Goal: Use online tool/utility: Utilize a website feature to perform a specific function

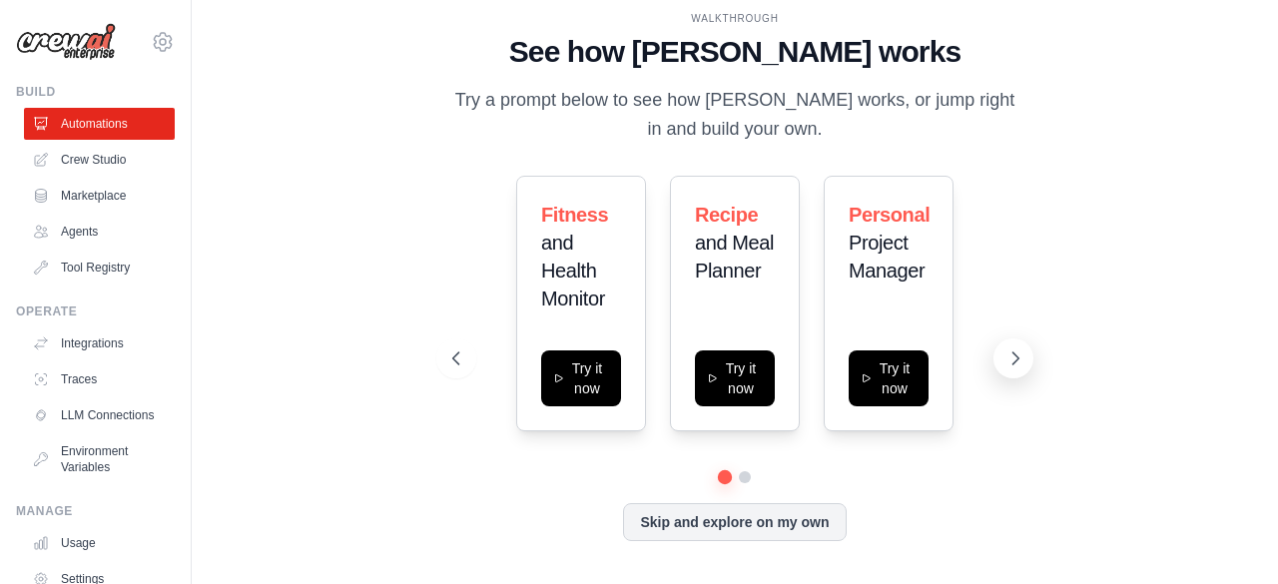
click at [1023, 354] on icon at bounding box center [1016, 358] width 20 height 20
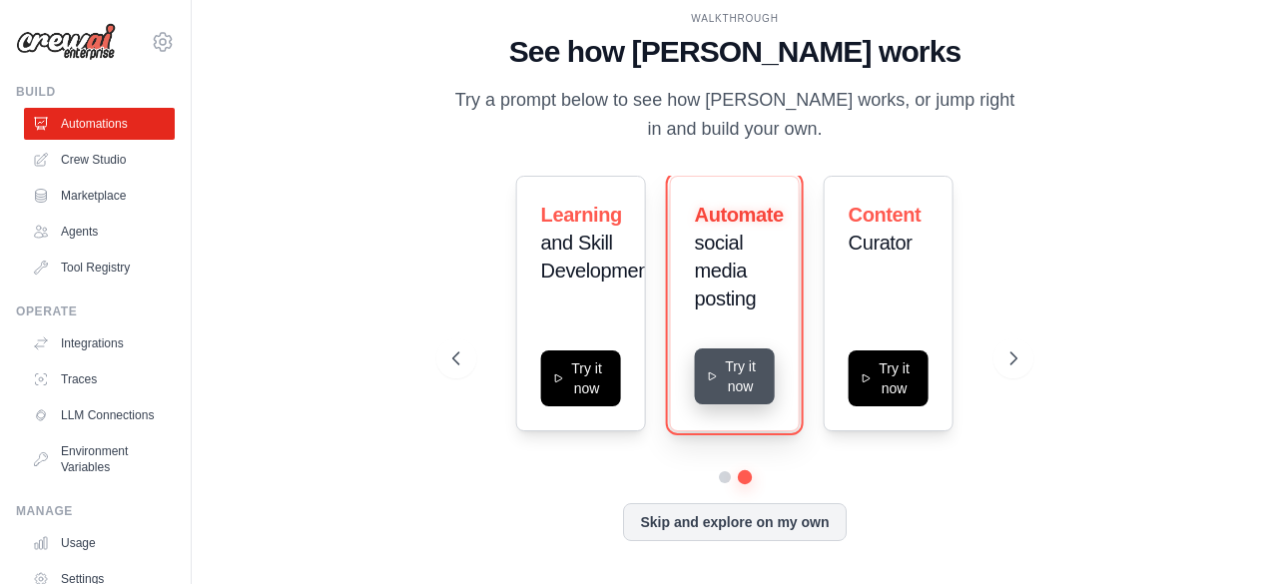
click at [743, 386] on button "Try it now" at bounding box center [735, 376] width 80 height 56
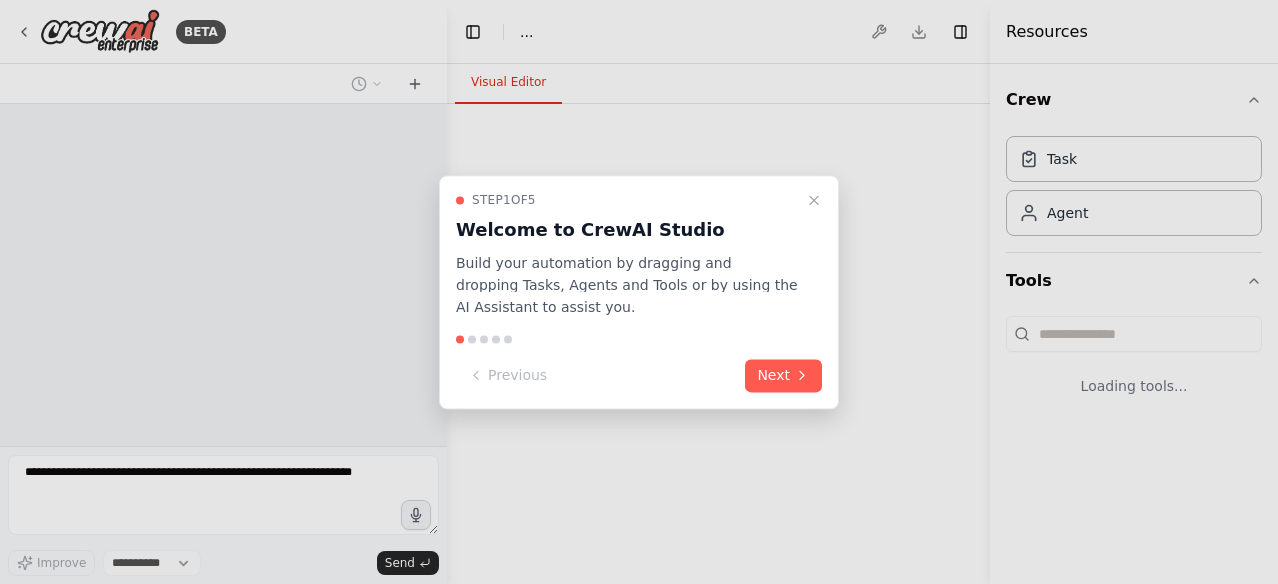
select select "****"
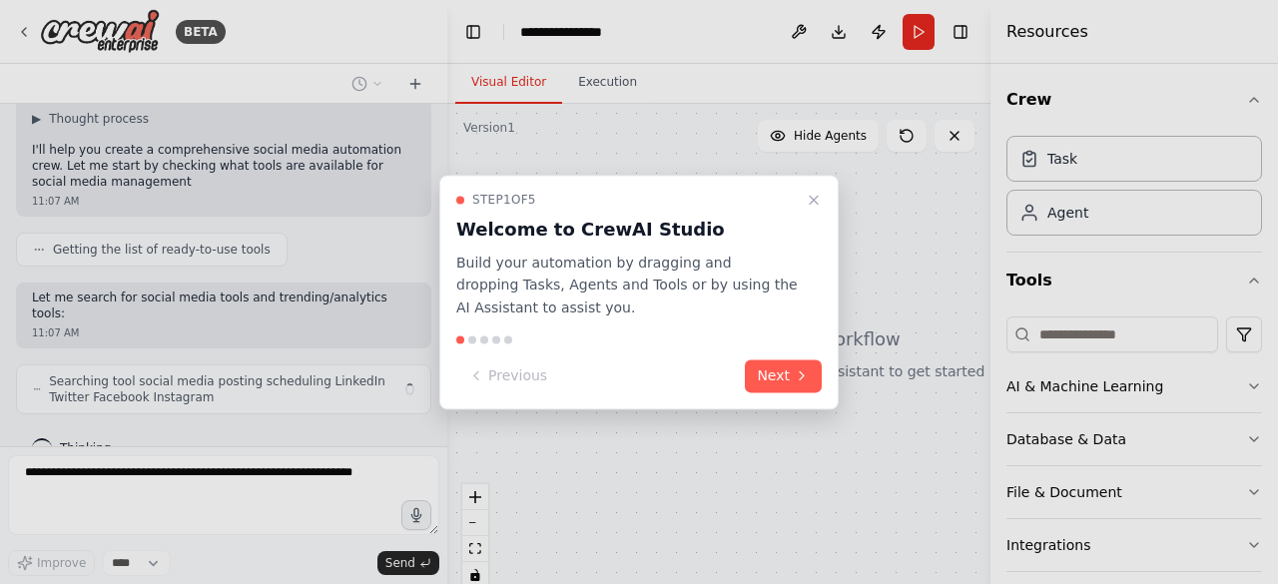
scroll to position [150, 0]
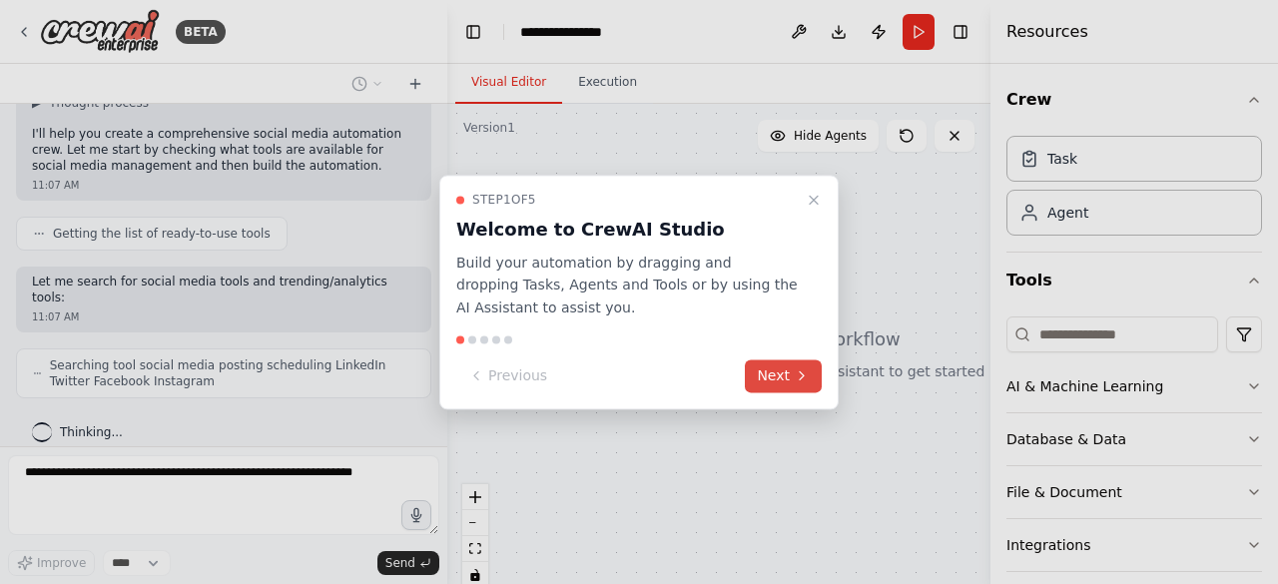
click at [777, 378] on button "Next" at bounding box center [783, 375] width 77 height 33
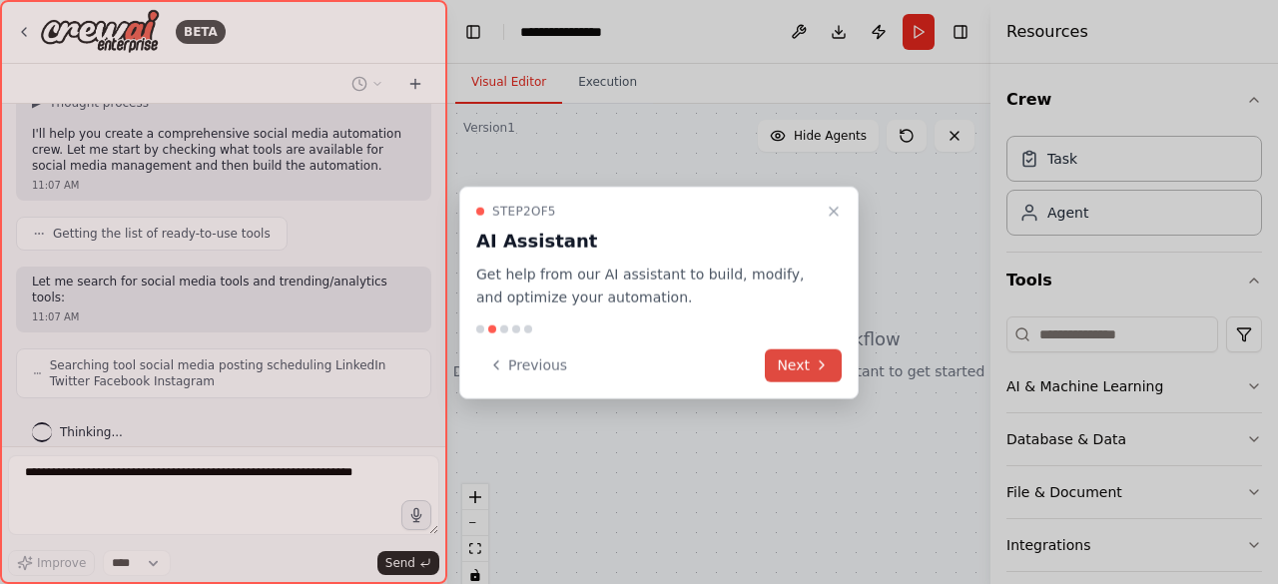
click at [777, 378] on button "Next" at bounding box center [803, 364] width 77 height 33
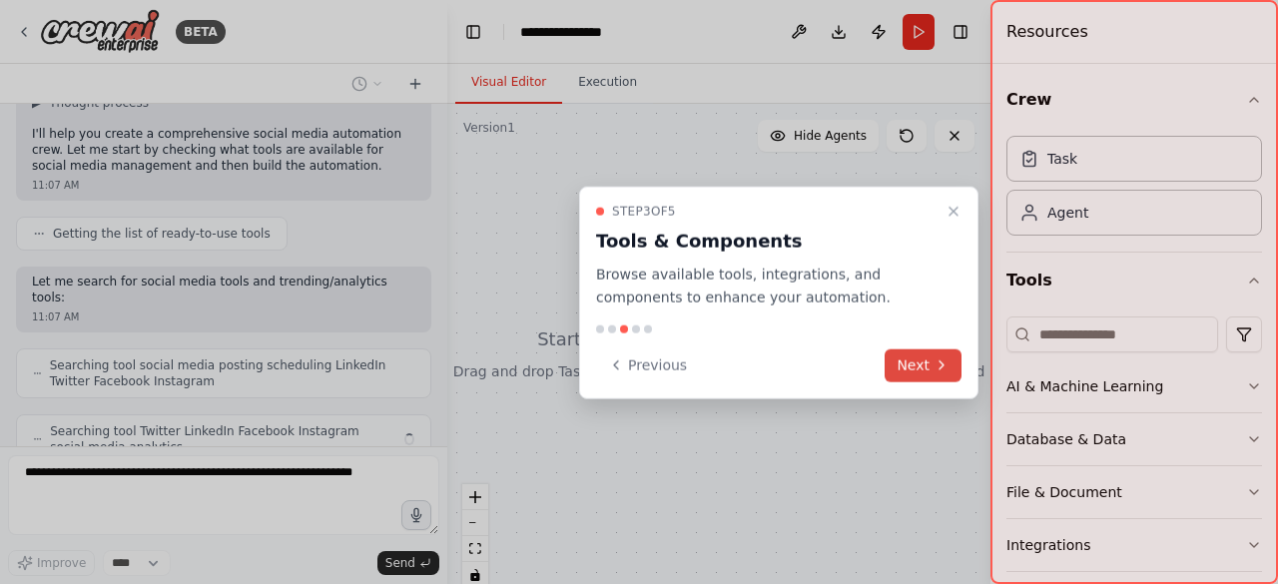
scroll to position [216, 0]
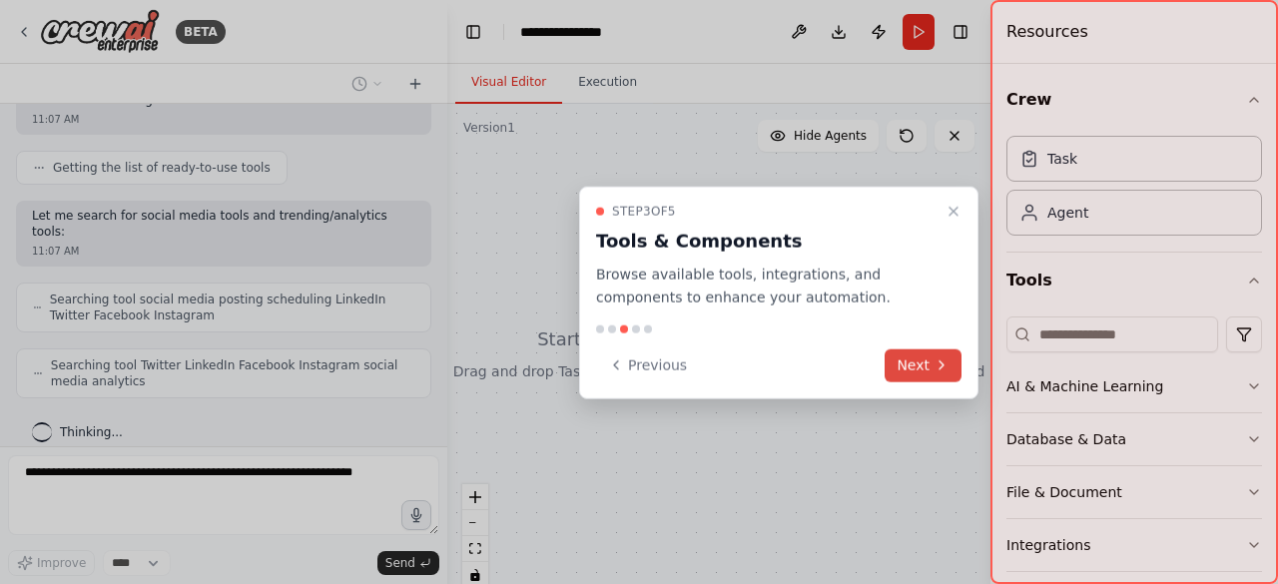
click at [914, 370] on button "Next" at bounding box center [923, 364] width 77 height 33
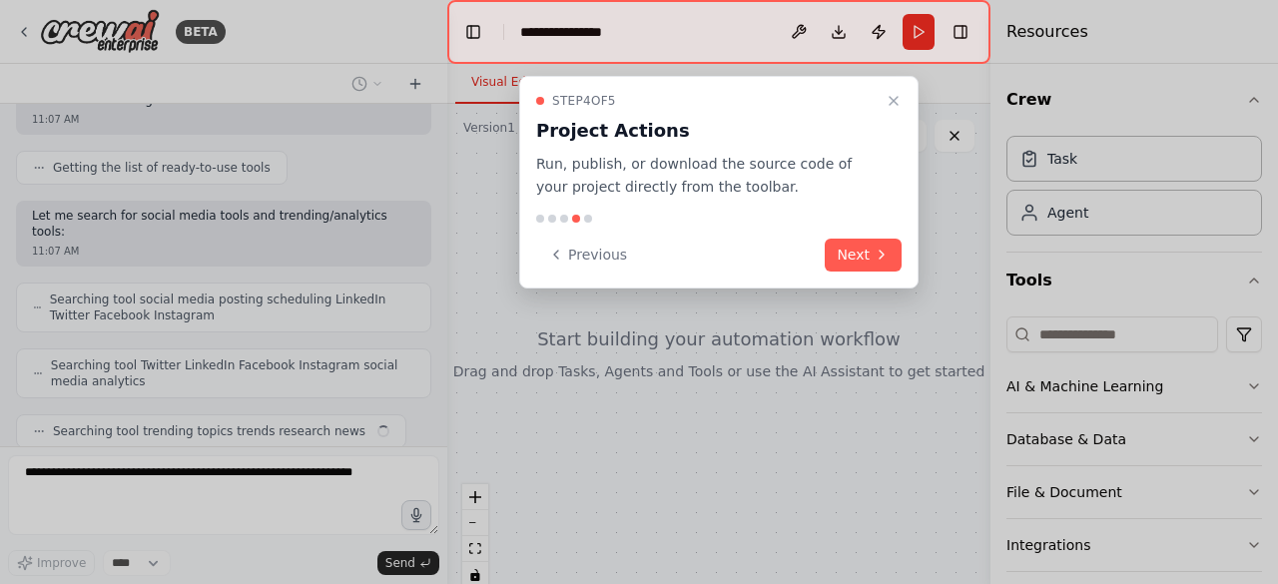
scroll to position [265, 0]
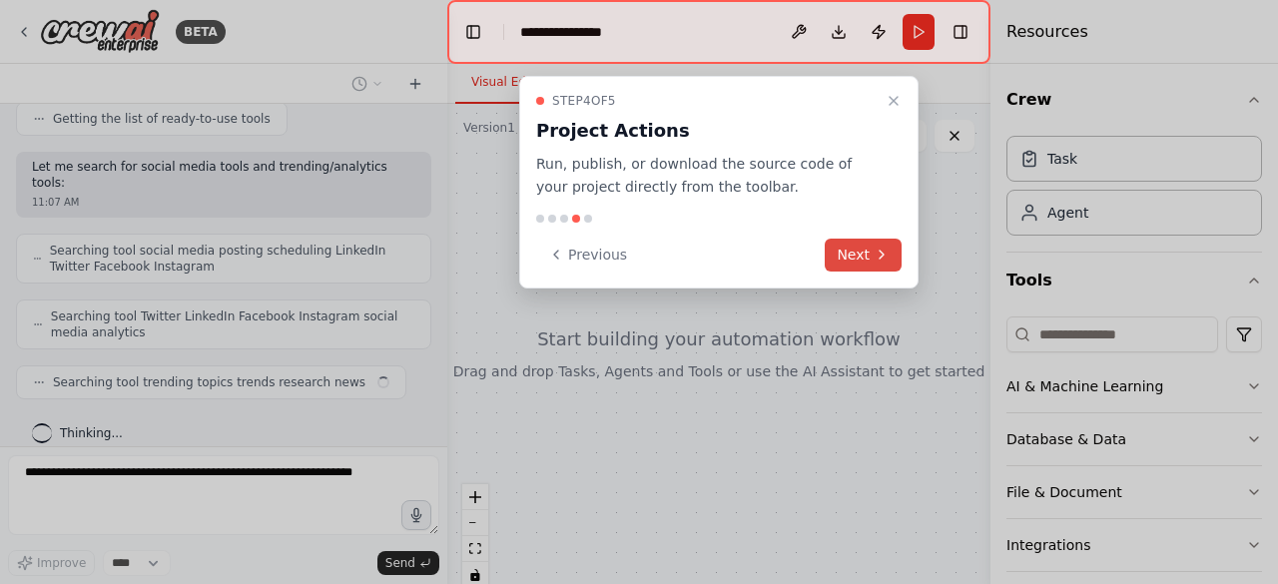
click at [845, 250] on button "Next" at bounding box center [863, 255] width 77 height 33
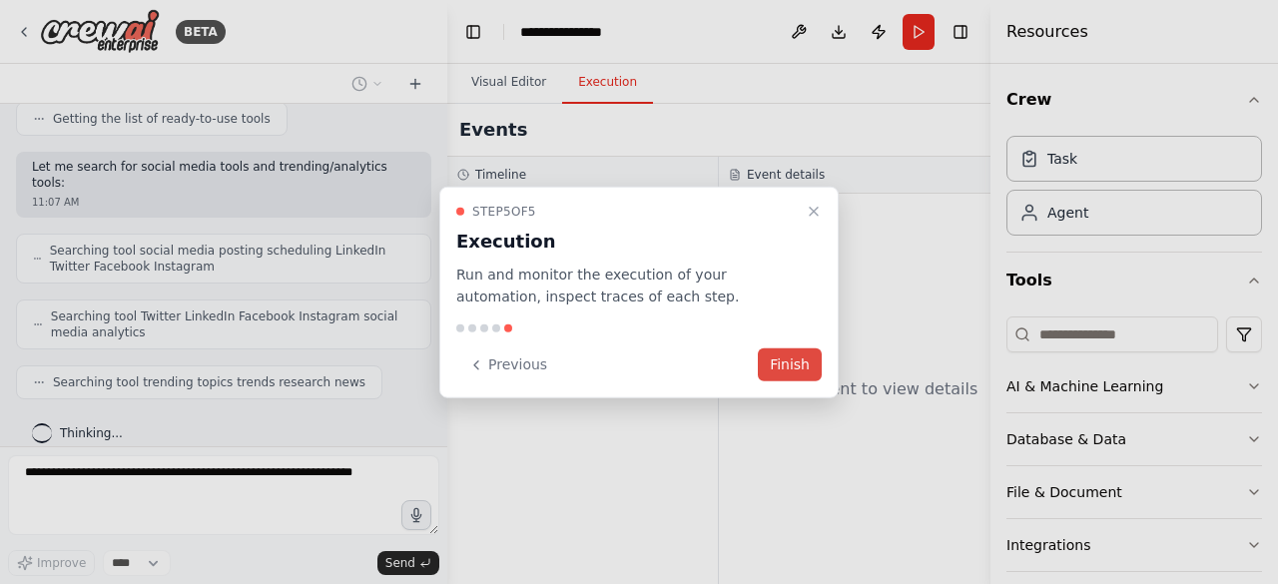
scroll to position [314, 0]
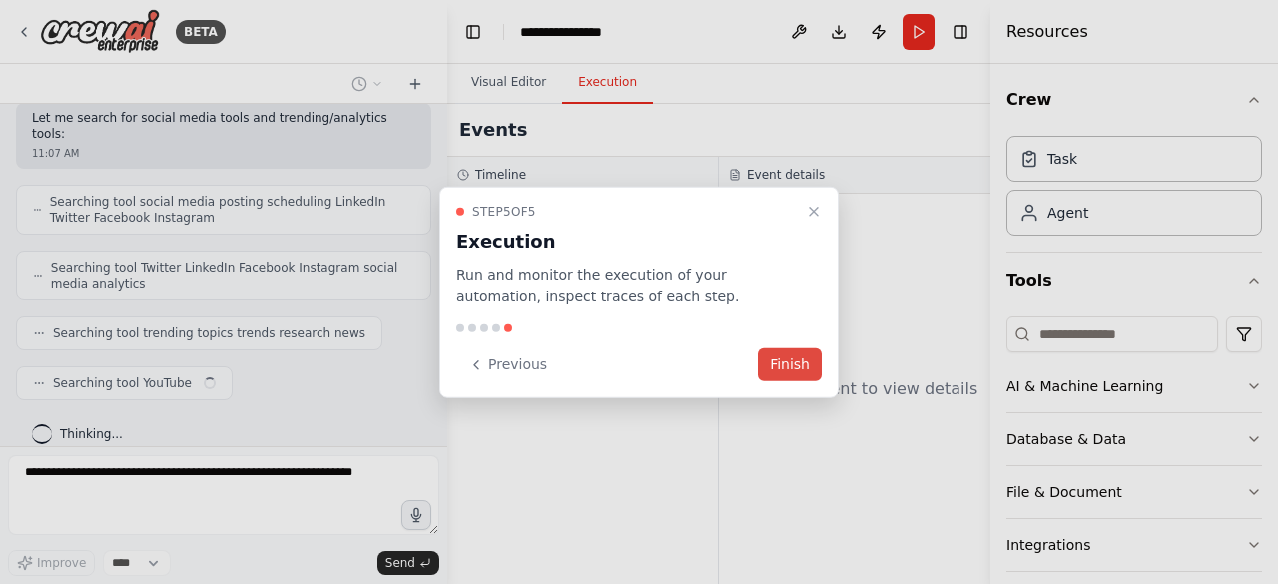
click at [803, 358] on button "Finish" at bounding box center [790, 364] width 64 height 33
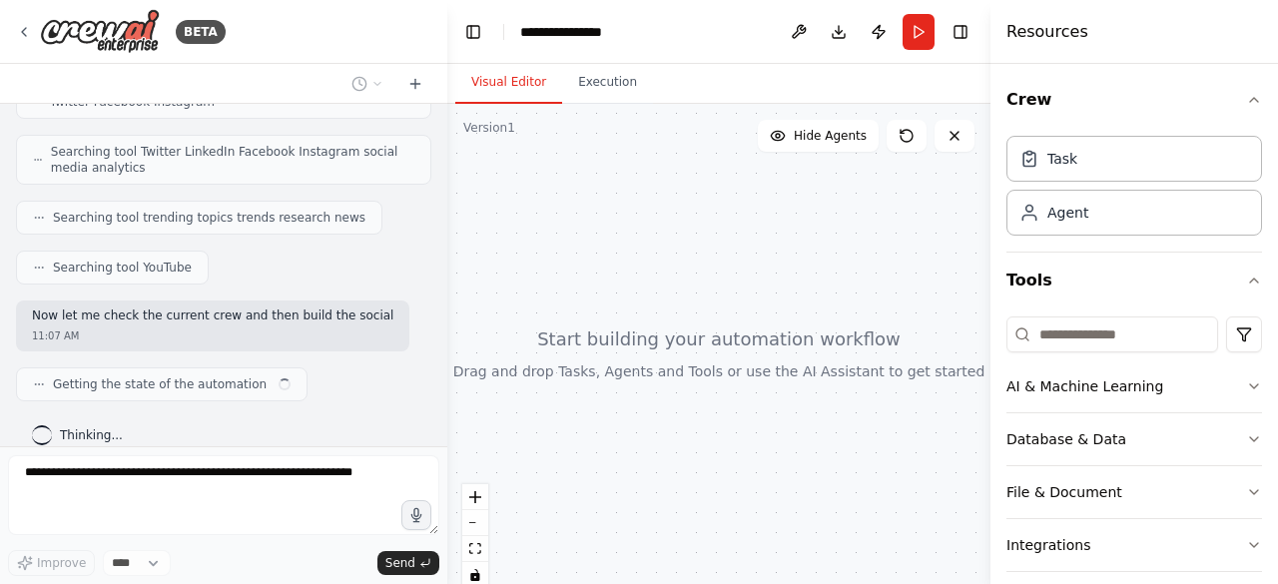
scroll to position [445, 0]
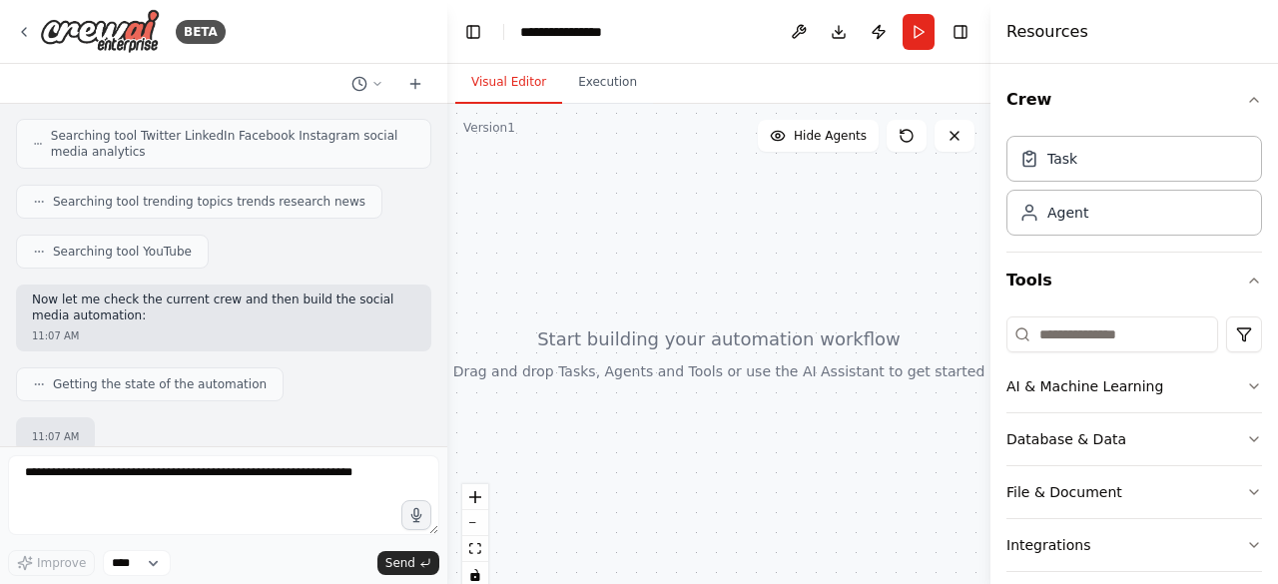
click at [509, 368] on div at bounding box center [718, 353] width 543 height 499
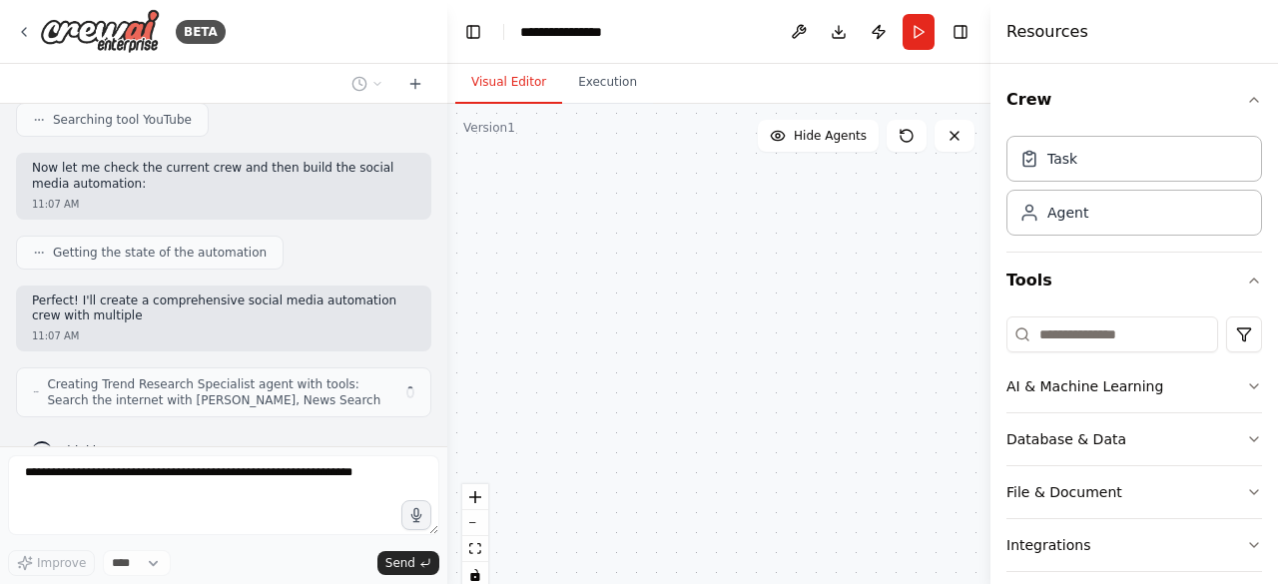
scroll to position [592, 0]
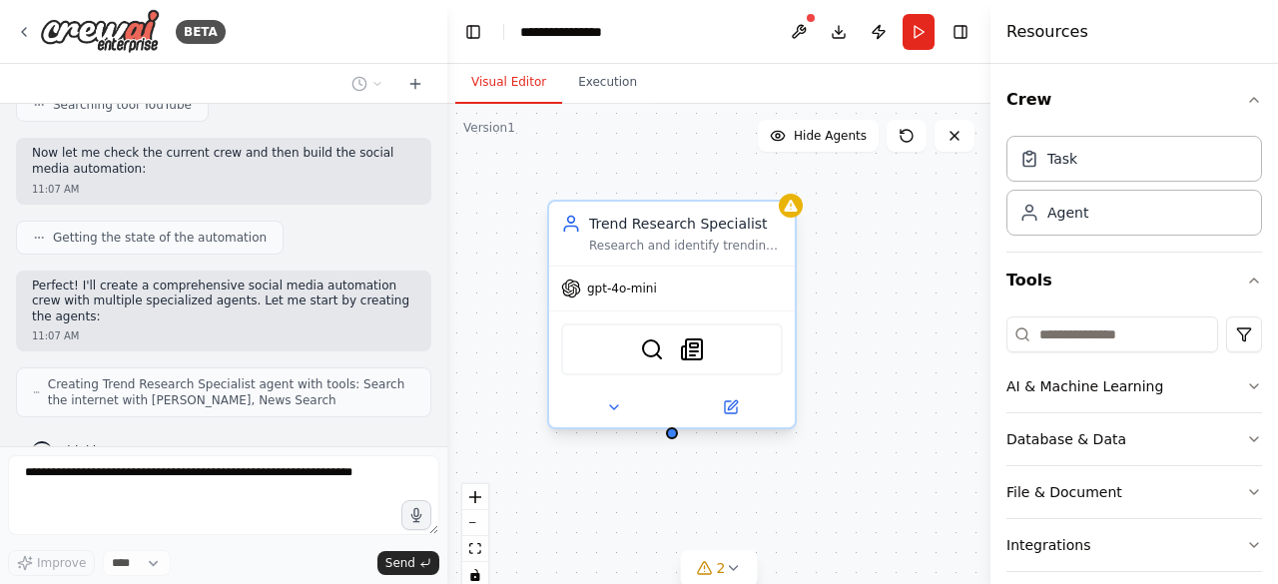
click at [591, 289] on span "gpt-4o-mini" at bounding box center [622, 289] width 70 height 16
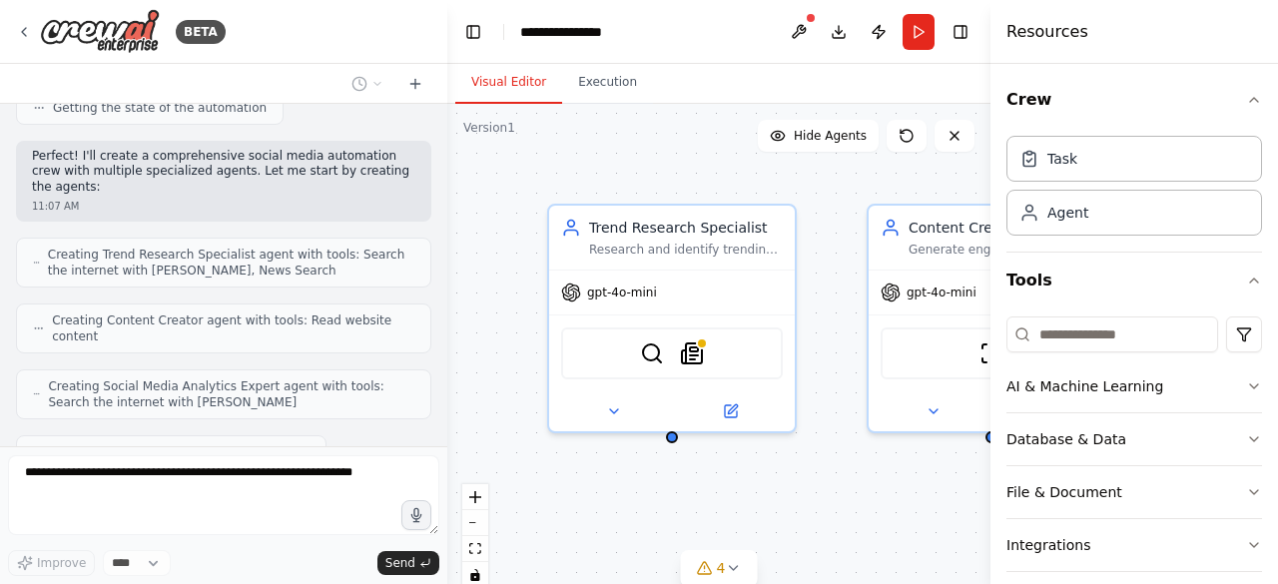
scroll to position [756, 0]
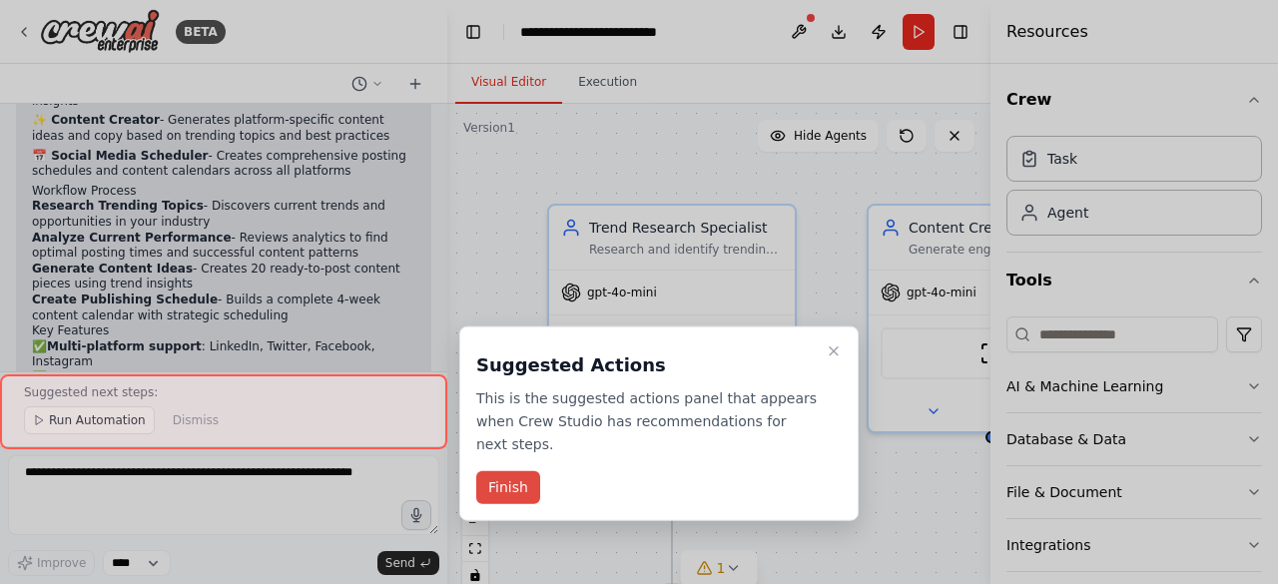
click at [499, 471] on button "Finish" at bounding box center [508, 487] width 64 height 33
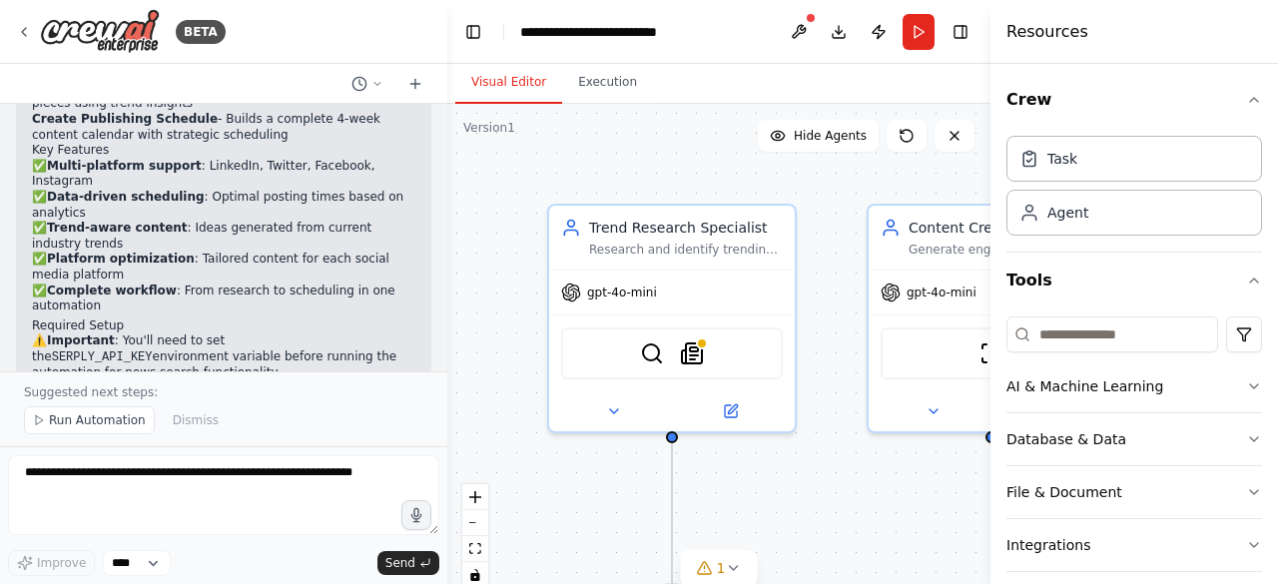
scroll to position [1899, 0]
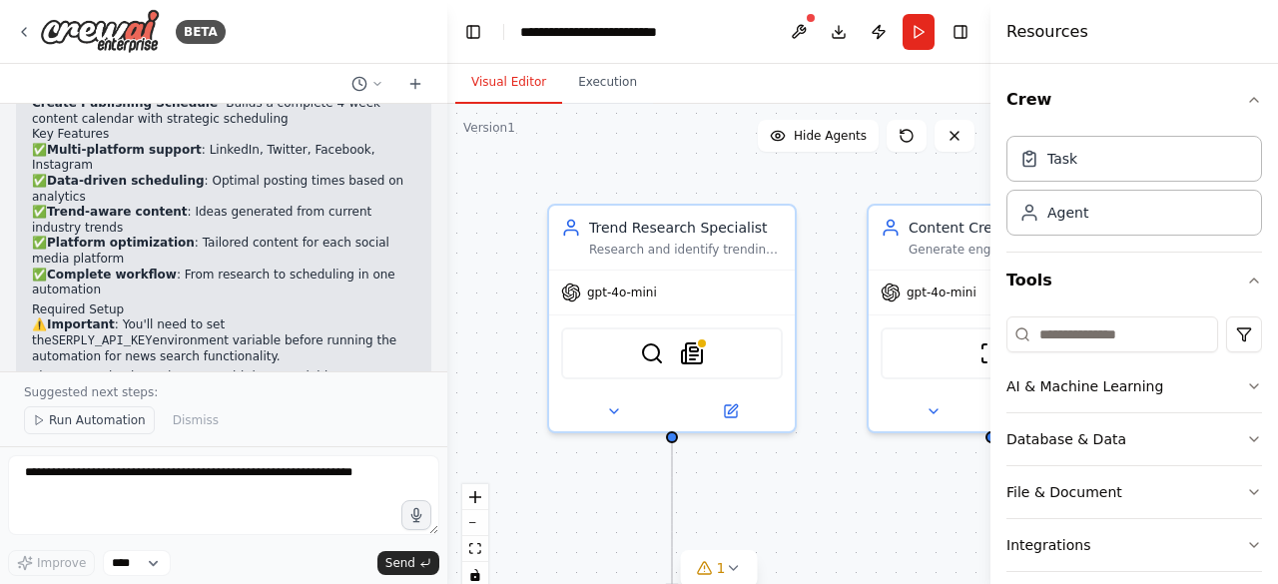
click at [96, 434] on button "Run Automation" at bounding box center [89, 420] width 131 height 28
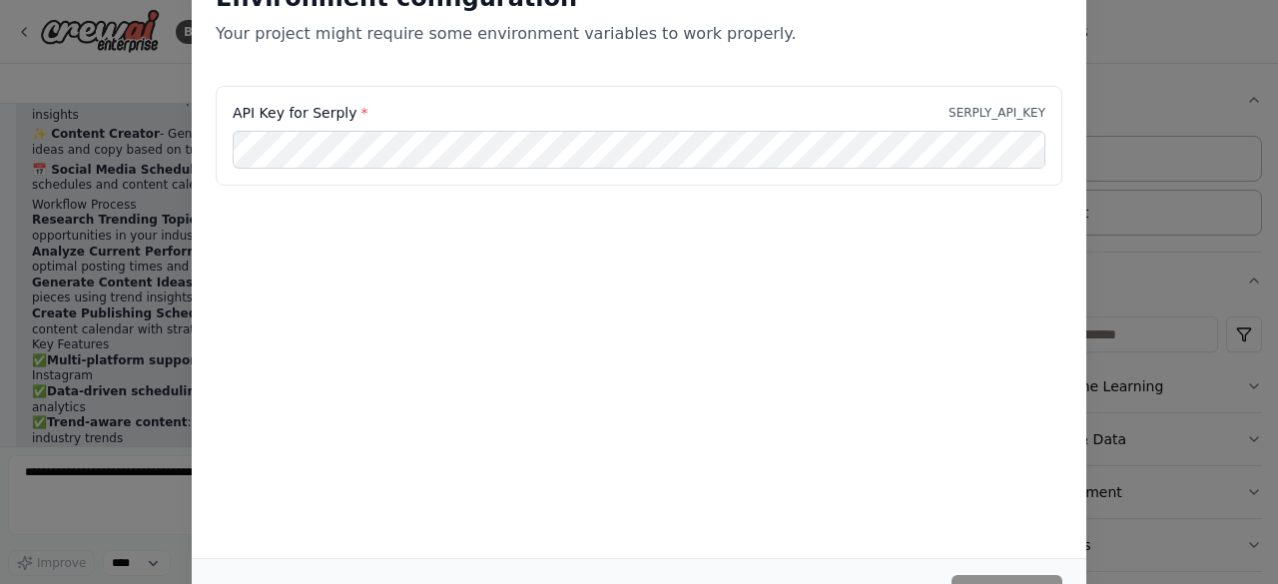
scroll to position [1533, 0]
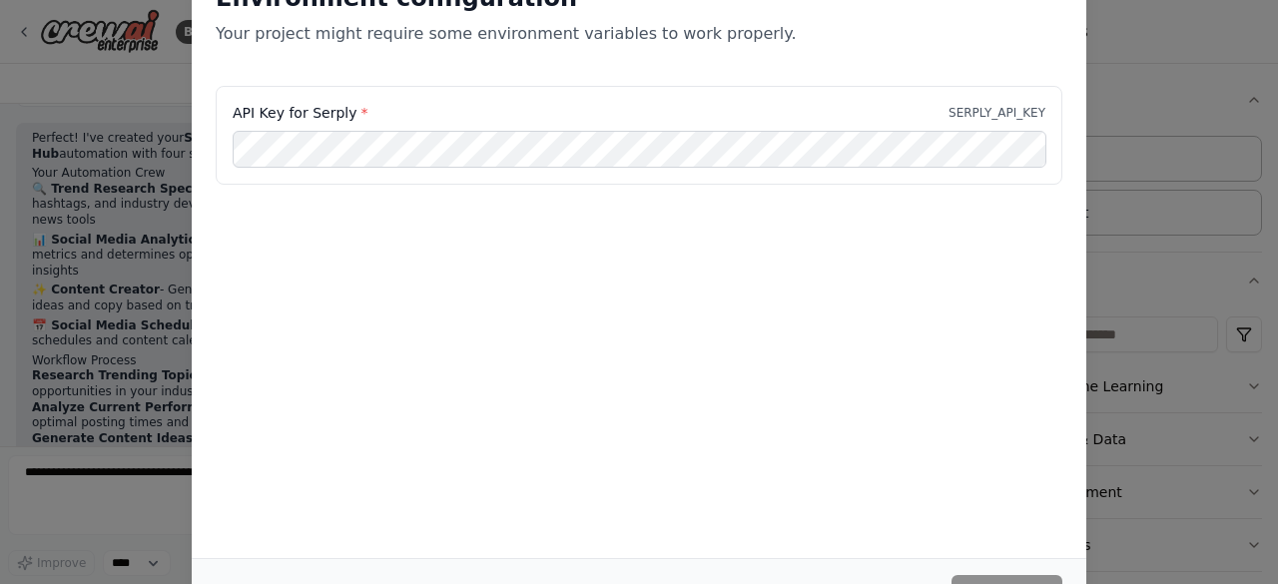
click at [1125, 329] on div "Environment configuration Your project might require some environment variables…" at bounding box center [639, 292] width 1278 height 584
click at [990, 578] on button "Continue" at bounding box center [1007, 593] width 111 height 36
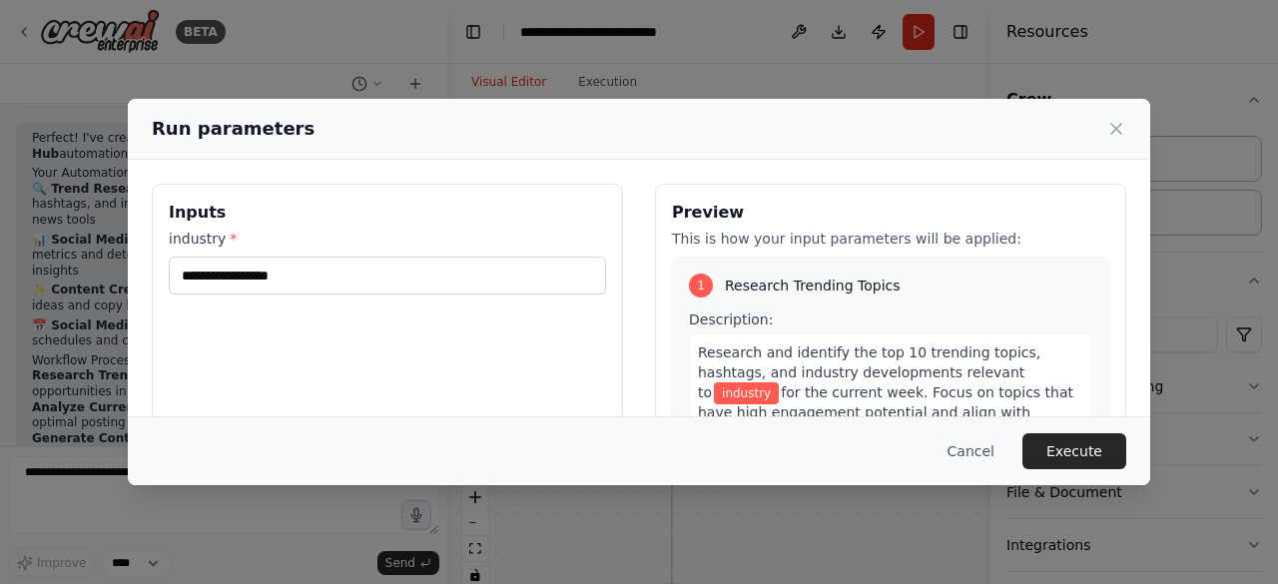
click at [1119, 117] on div "Run parameters" at bounding box center [639, 129] width 975 height 28
click at [1118, 127] on icon at bounding box center [1116, 129] width 10 height 10
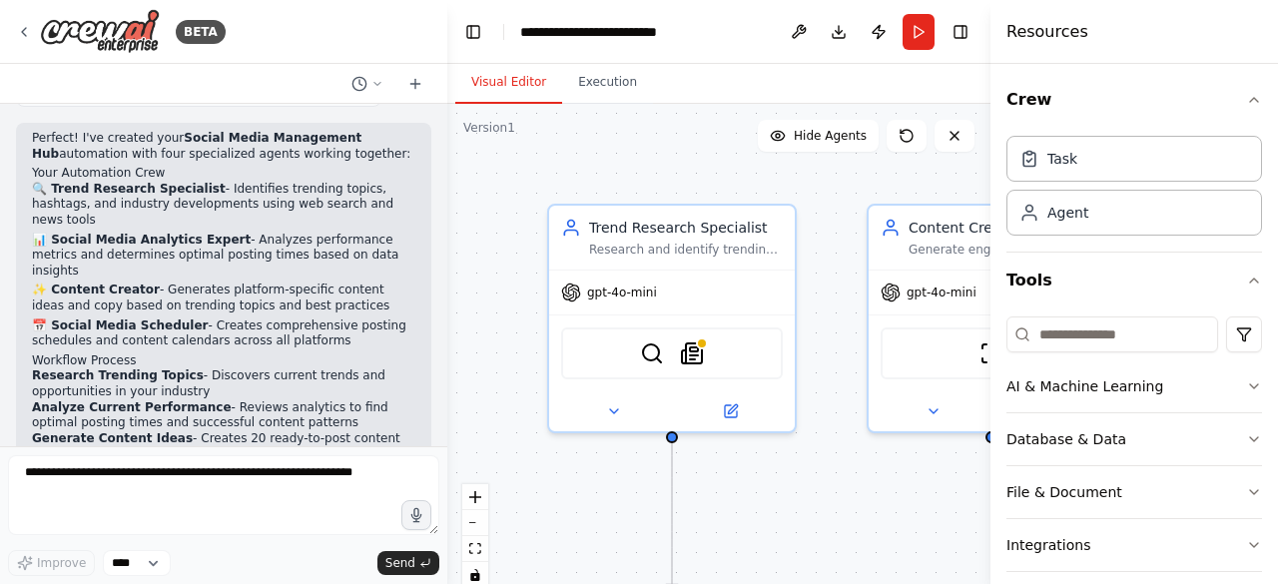
scroll to position [1824, 0]
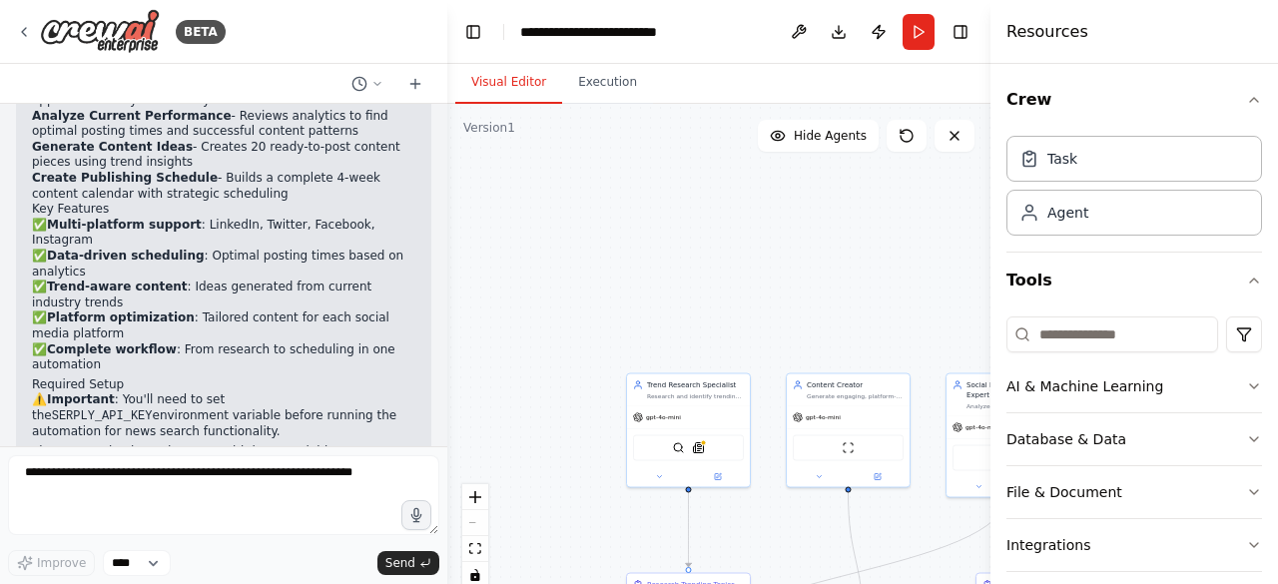
click at [946, 274] on div ".deletable-edge-delete-btn { width: 20px; height: 20px; border: 0px solid #ffff…" at bounding box center [718, 353] width 543 height 499
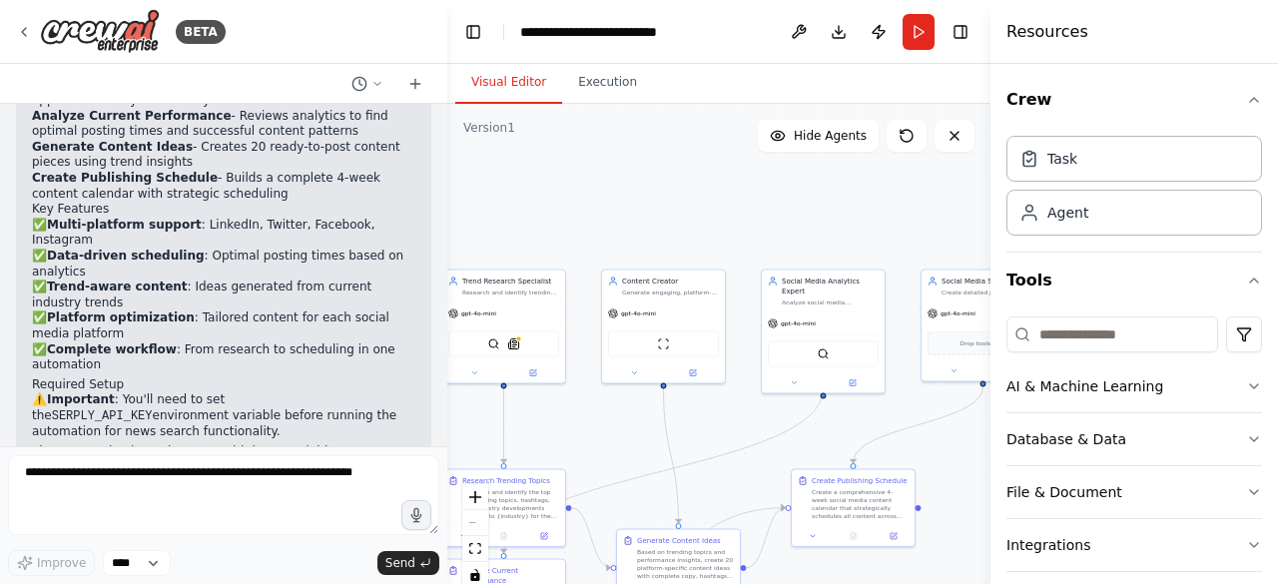
drag, startPoint x: 946, startPoint y: 274, endPoint x: 761, endPoint y: 170, distance: 211.9
click at [761, 170] on div ".deletable-edge-delete-btn { width: 20px; height: 20px; border: 0px solid #ffff…" at bounding box center [718, 353] width 543 height 499
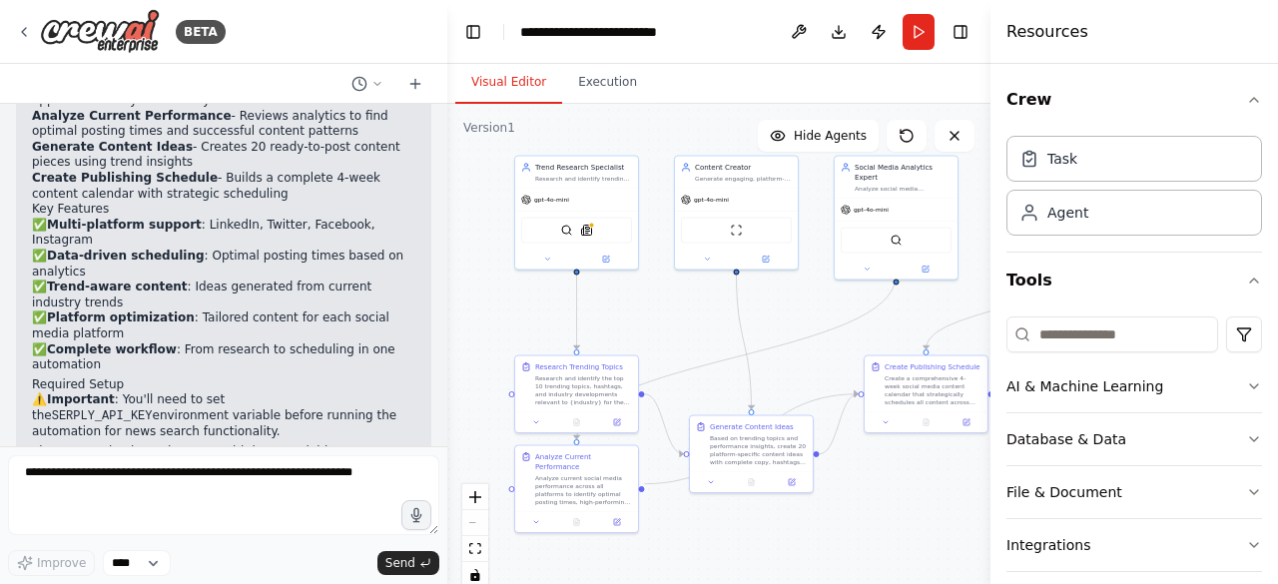
drag, startPoint x: 665, startPoint y: 249, endPoint x: 738, endPoint y: 135, distance: 135.2
click at [738, 135] on div ".deletable-edge-delete-btn { width: 20px; height: 20px; border: 0px solid #ffff…" at bounding box center [718, 353] width 543 height 499
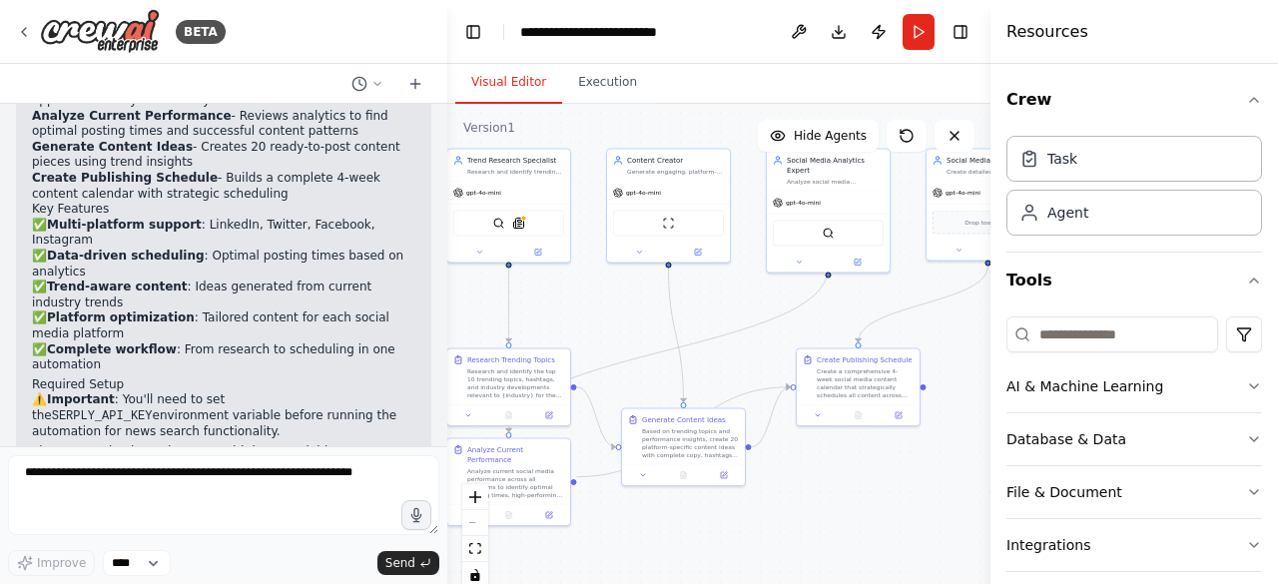
drag, startPoint x: 694, startPoint y: 331, endPoint x: 626, endPoint y: 324, distance: 68.3
click at [626, 324] on div ".deletable-edge-delete-btn { width: 20px; height: 20px; border: 0px solid #ffff…" at bounding box center [718, 353] width 543 height 499
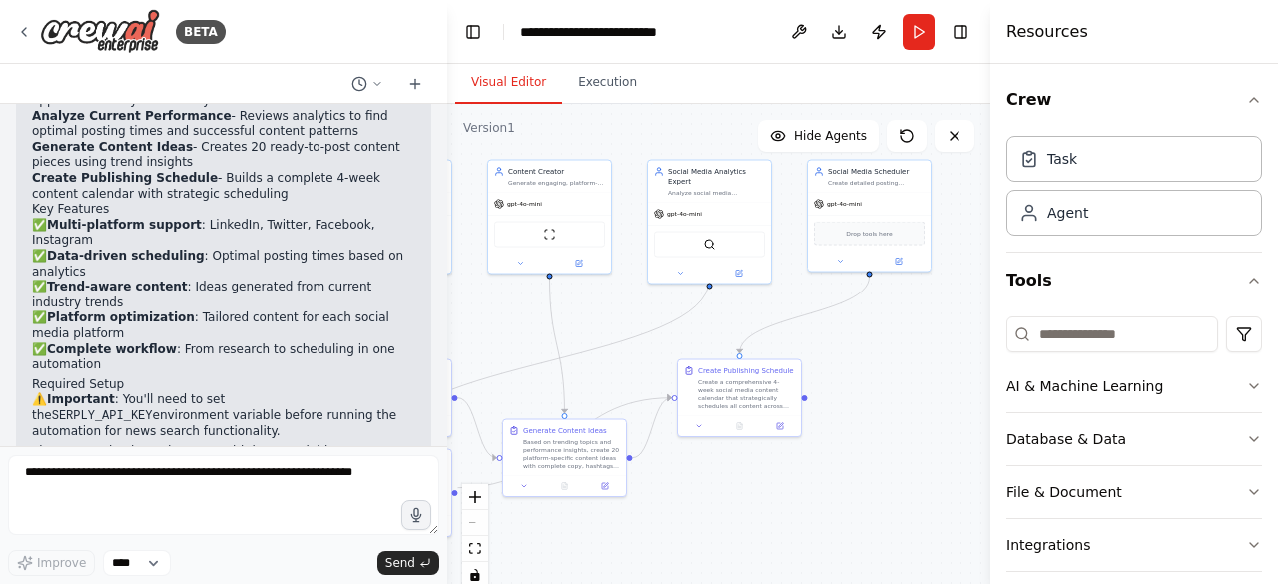
drag, startPoint x: 626, startPoint y: 324, endPoint x: 531, endPoint y: 333, distance: 95.3
click at [531, 333] on div ".deletable-edge-delete-btn { width: 20px; height: 20px; border: 0px solid #ffff…" at bounding box center [718, 353] width 543 height 499
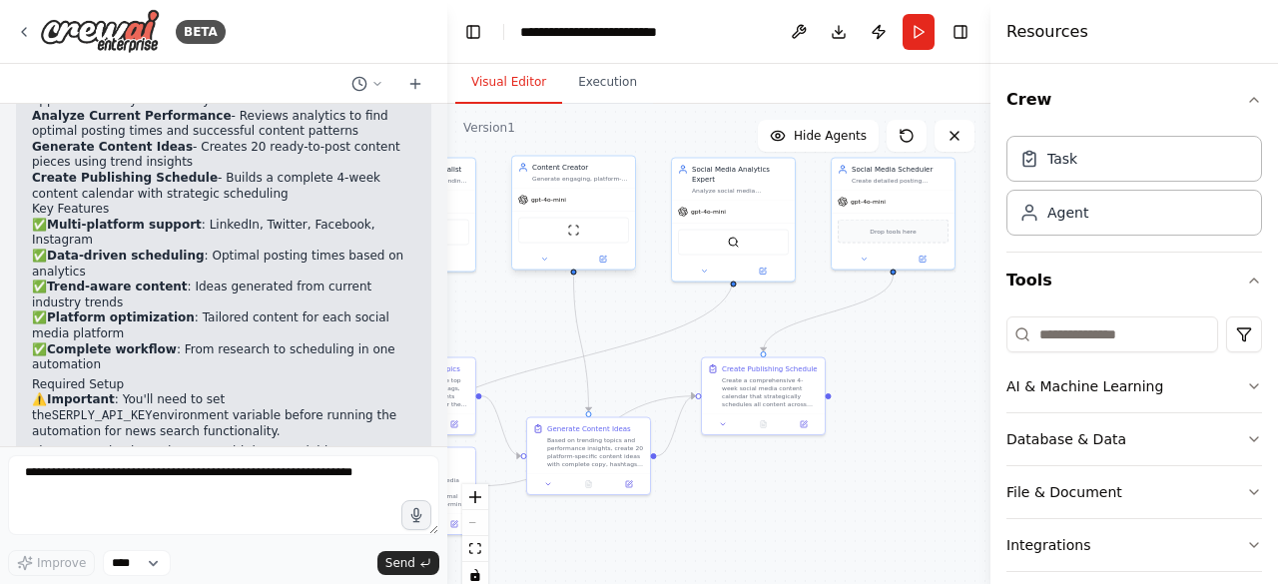
click at [555, 212] on div "ScrapeWebsiteTool" at bounding box center [573, 230] width 123 height 39
click at [562, 231] on div "ScrapeWebsiteTool" at bounding box center [573, 231] width 111 height 26
click at [614, 263] on button at bounding box center [603, 260] width 57 height 12
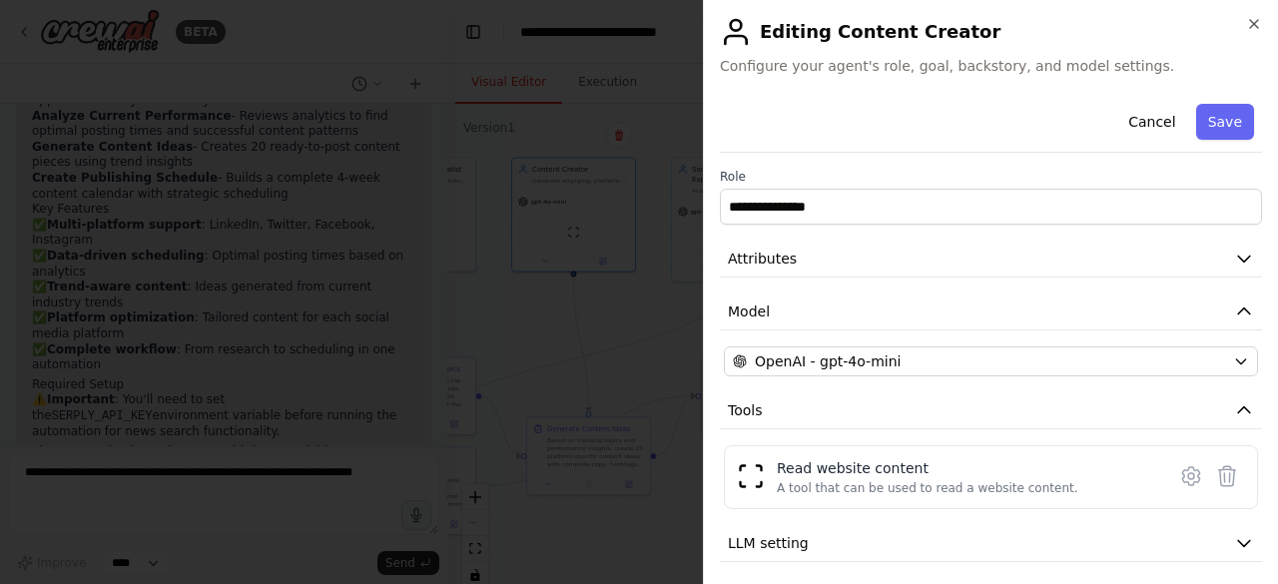
click at [858, 342] on div "**********" at bounding box center [991, 355] width 542 height 519
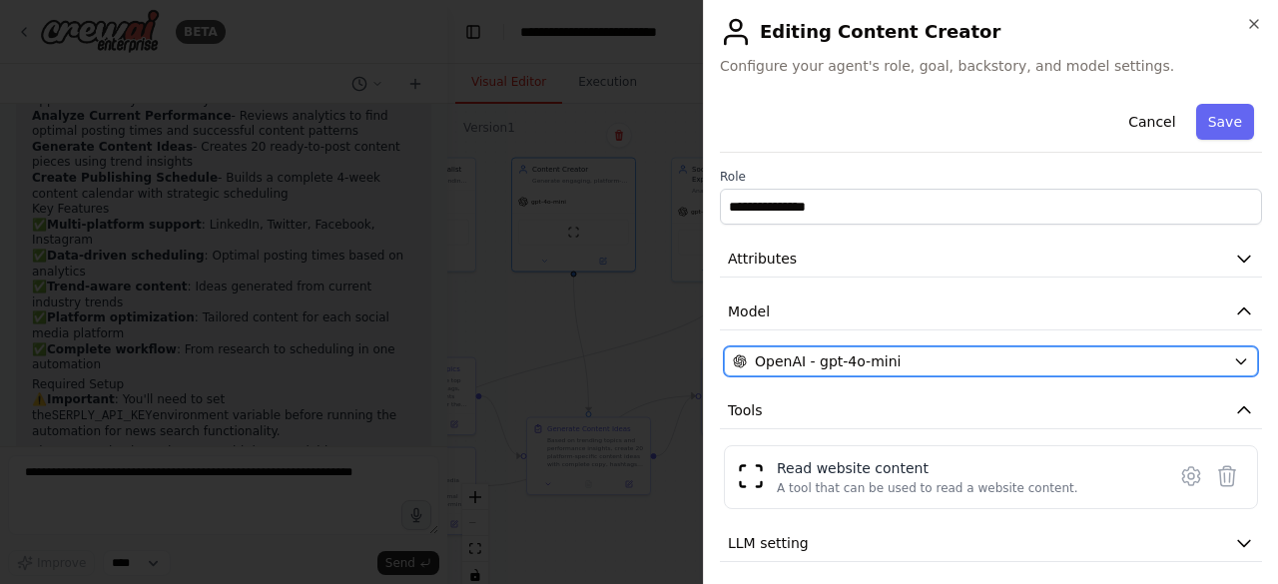
click at [875, 352] on span "OpenAI - gpt-4o-mini" at bounding box center [828, 361] width 146 height 20
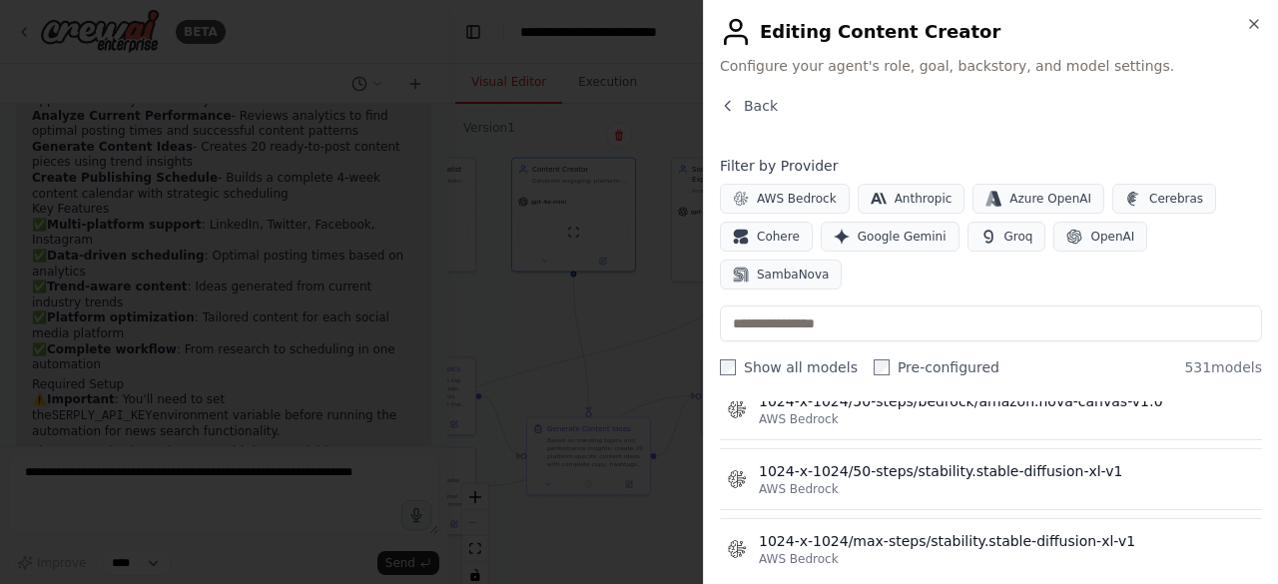
scroll to position [0, 6]
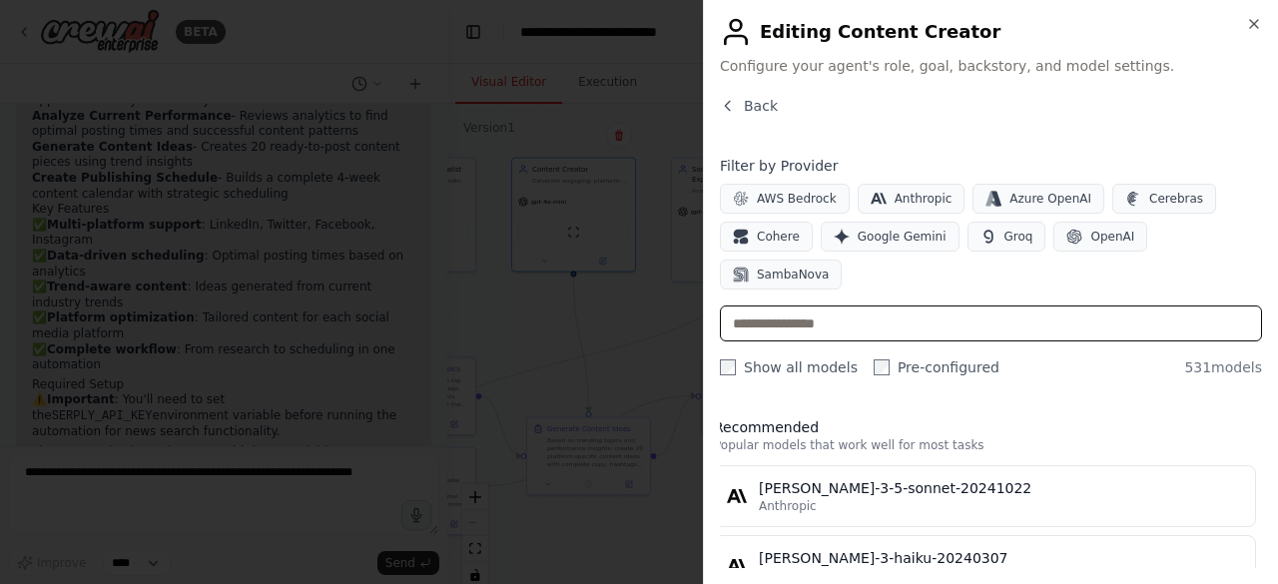
click at [881, 306] on input "text" at bounding box center [991, 324] width 542 height 36
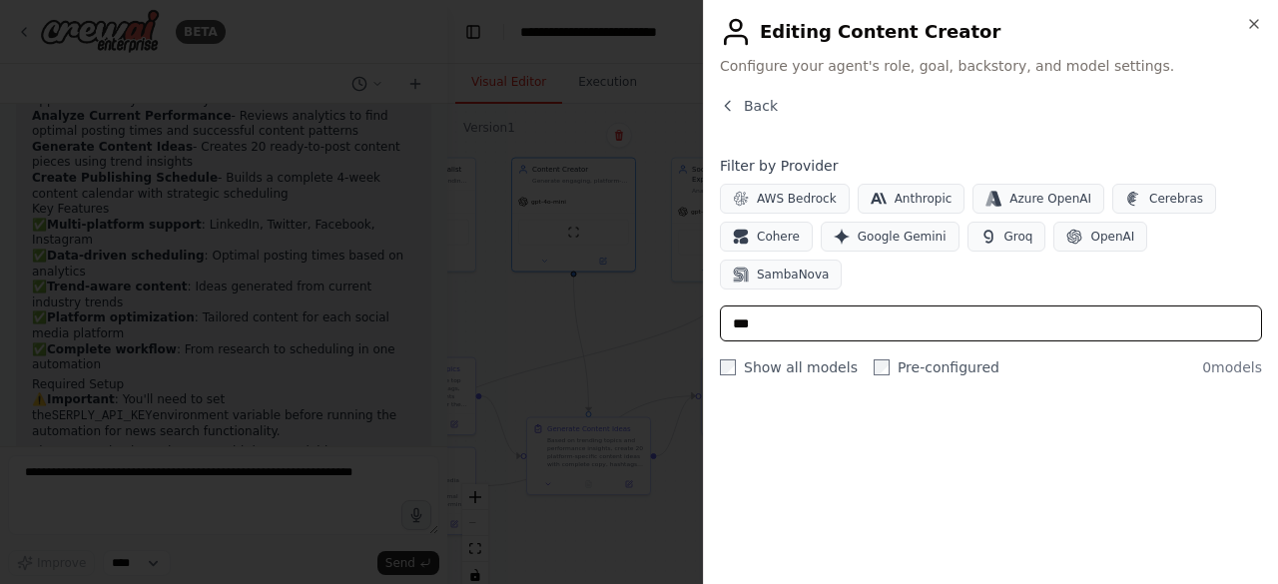
scroll to position [0, 0]
type input "**********"
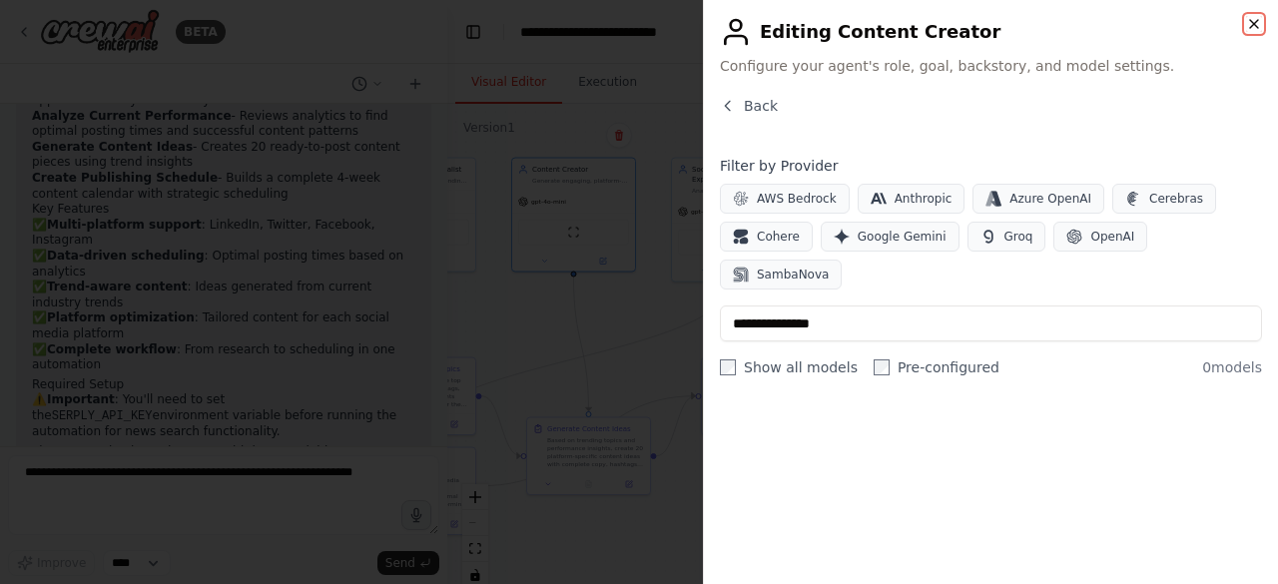
click at [1259, 20] on icon "button" at bounding box center [1254, 24] width 16 height 16
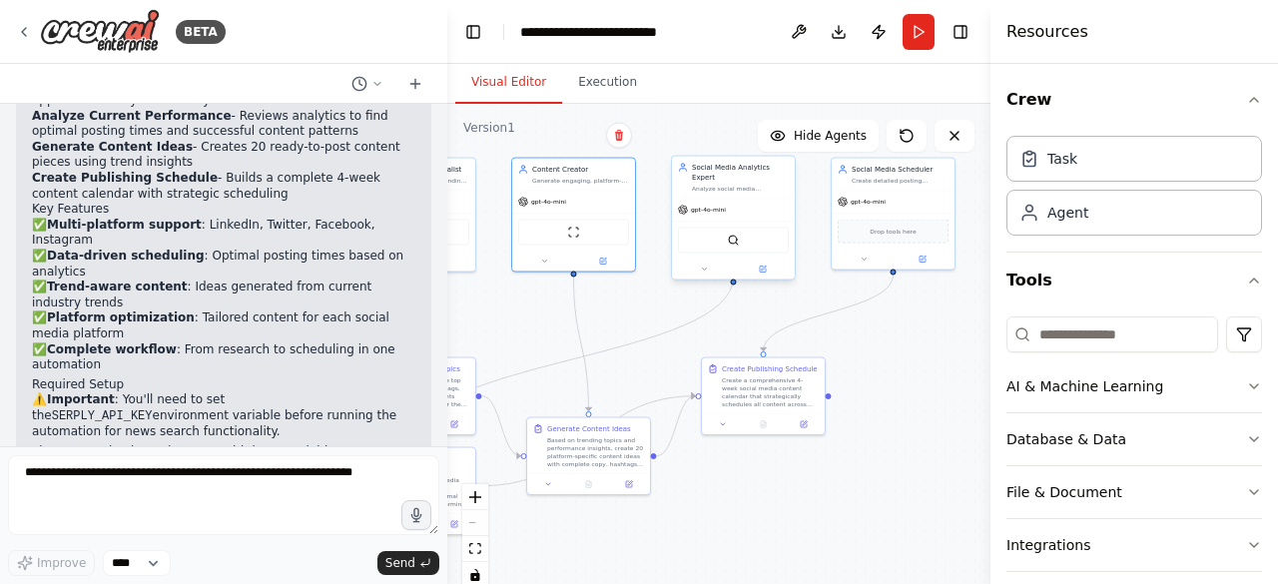
click at [741, 260] on div at bounding box center [733, 270] width 123 height 20
